Goal: Information Seeking & Learning: Learn about a topic

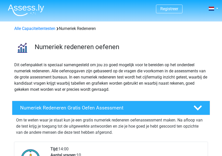
scroll to position [51, 0]
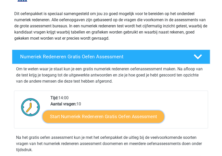
click at [118, 116] on link "Start Numeriek Redeneren Gratis Oefen Assessment" at bounding box center [104, 116] width 122 height 12
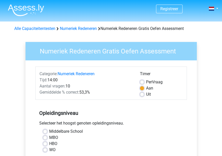
scroll to position [26, 0]
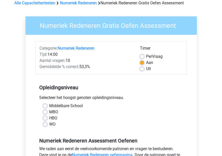
click at [49, 104] on label "Middelbare School" at bounding box center [66, 106] width 34 height 6
click at [45, 104] on input "Middelbare School" at bounding box center [45, 105] width 4 height 5
radio input "true"
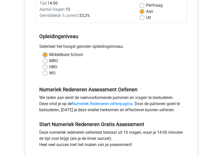
scroll to position [102, 0]
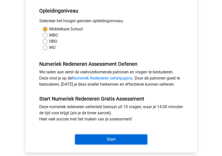
click at [112, 137] on input "Start" at bounding box center [111, 139] width 72 height 10
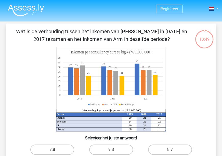
scroll to position [26, 0]
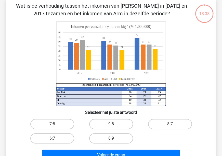
click at [116, 125] on label "9:8" at bounding box center [111, 124] width 44 height 10
click at [115, 125] on input "9:8" at bounding box center [112, 125] width 3 height 3
radio input "true"
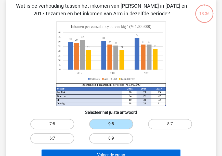
click at [101, 154] on button "Volgende vraag" at bounding box center [111, 154] width 138 height 11
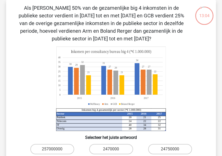
scroll to position [49, 0]
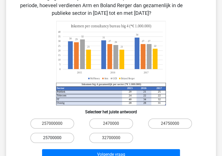
click at [51, 139] on label "25700000" at bounding box center [52, 137] width 44 height 10
click at [52, 139] on input "25700000" at bounding box center [53, 139] width 3 height 3
radio input "true"
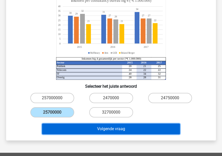
click at [95, 131] on button "Volgende vraag" at bounding box center [111, 128] width 138 height 11
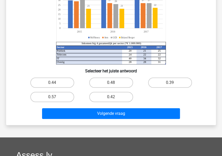
scroll to position [23, 0]
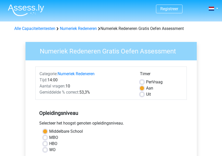
scroll to position [102, 0]
